Goal: Task Accomplishment & Management: Complete application form

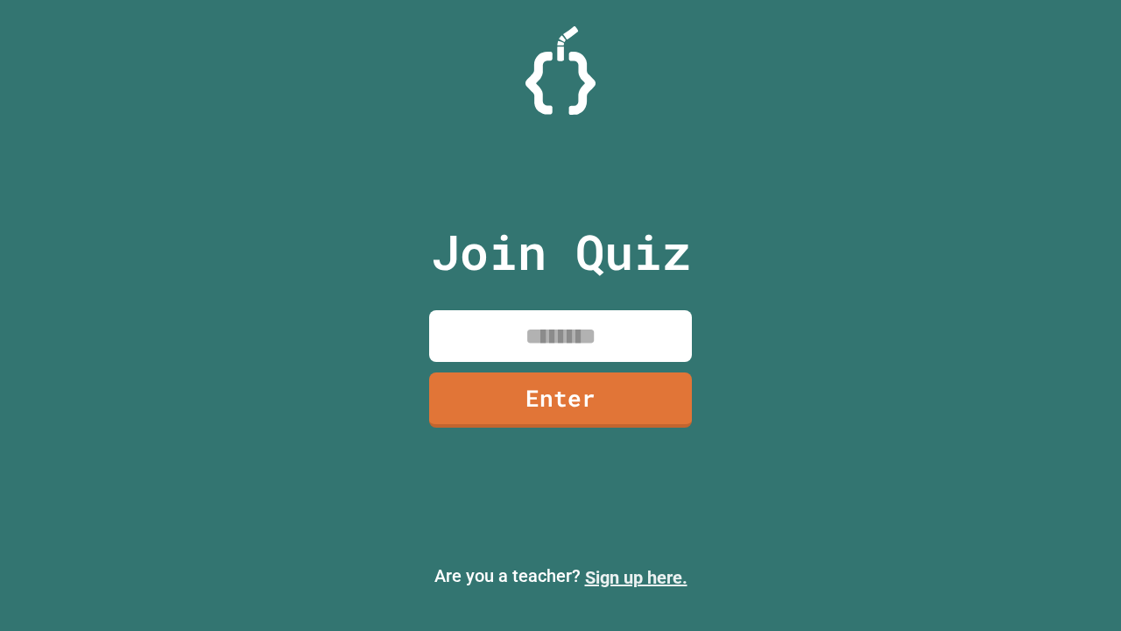
click at [636, 577] on link "Sign up here." at bounding box center [636, 577] width 103 height 21
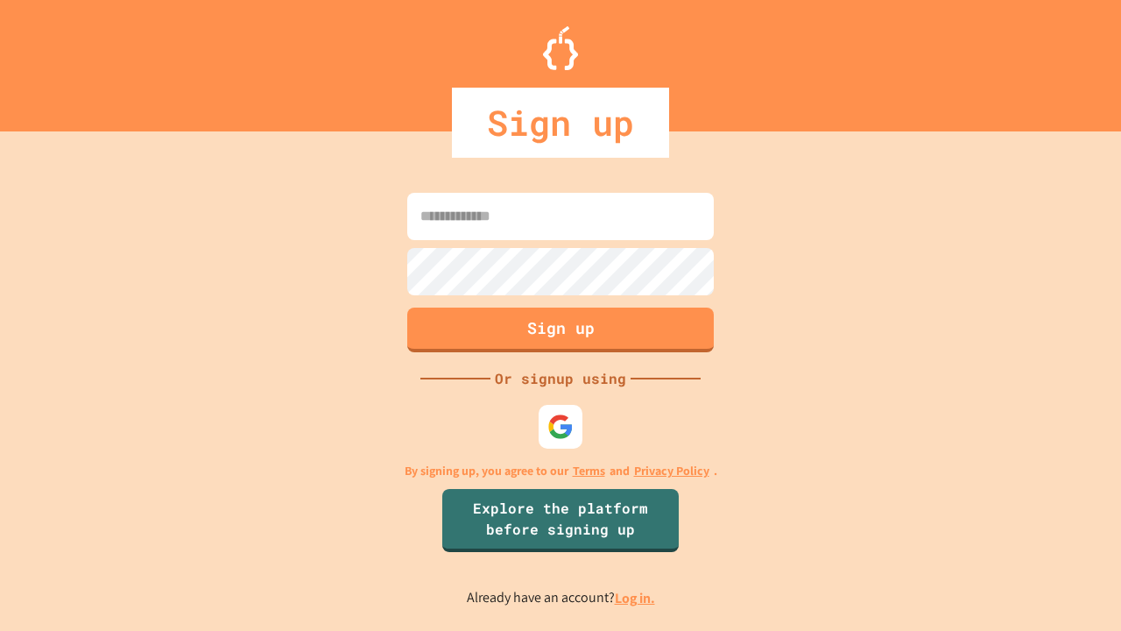
click at [636, 598] on link "Log in." at bounding box center [635, 598] width 40 height 18
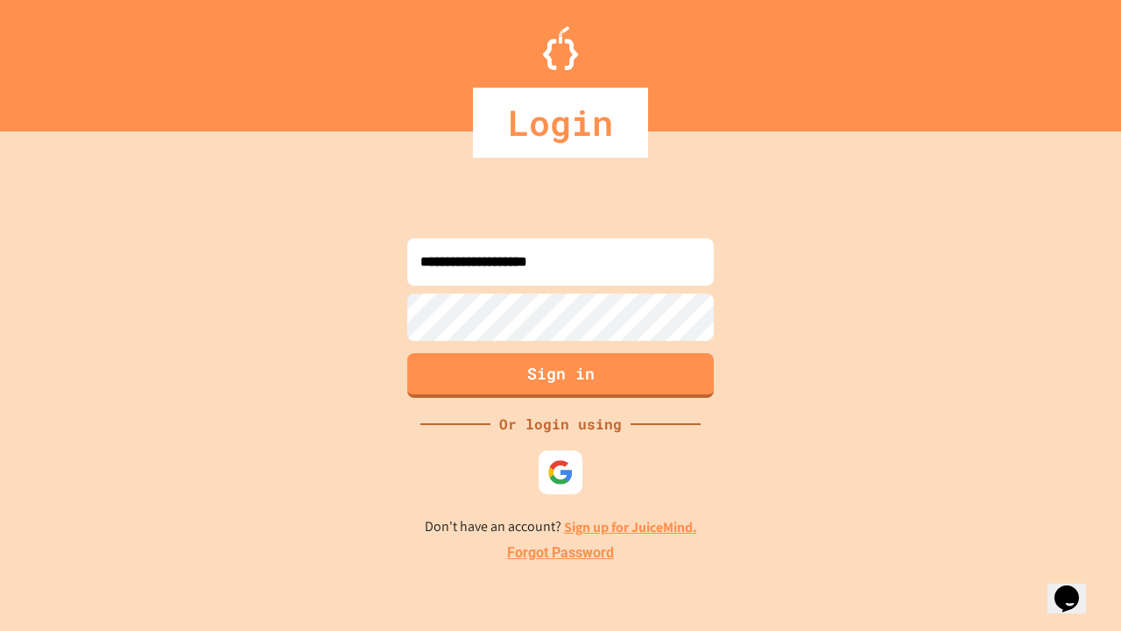
type input "**********"
